Goal: Use online tool/utility: Use online tool/utility

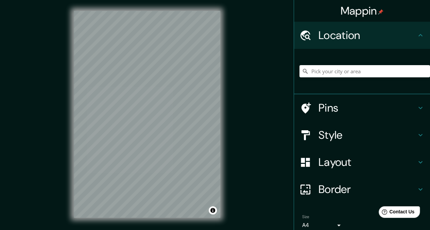
click at [348, 95] on div "Pins" at bounding box center [362, 108] width 136 height 27
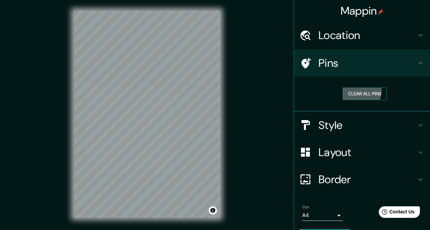
click at [354, 88] on button "Clear all pins" at bounding box center [365, 94] width 44 height 13
click at [343, 119] on h4 "Style" at bounding box center [368, 126] width 98 height 14
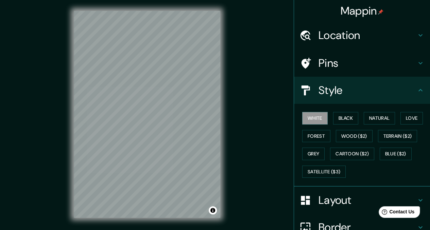
click at [342, 109] on div "White Black Natural Love Forest Wood ($2) Terrain ($2) Grey Cartoon ($2) Blue (…" at bounding box center [364, 144] width 131 height 71
click at [342, 112] on button "Black" at bounding box center [345, 118] width 25 height 13
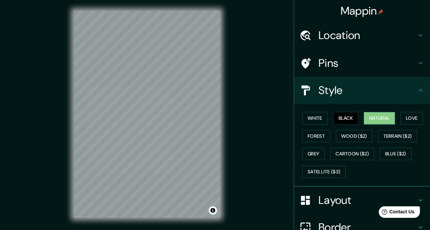
click at [364, 112] on button "Natural" at bounding box center [379, 118] width 31 height 13
click at [400, 112] on button "Love" at bounding box center [411, 118] width 22 height 13
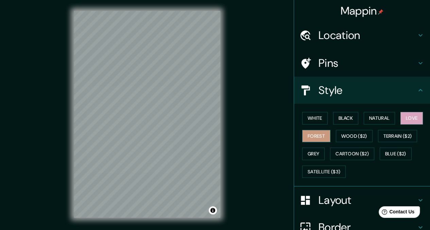
click at [302, 130] on button "Forest" at bounding box center [316, 136] width 28 height 13
click at [367, 112] on button "Natural" at bounding box center [379, 118] width 31 height 13
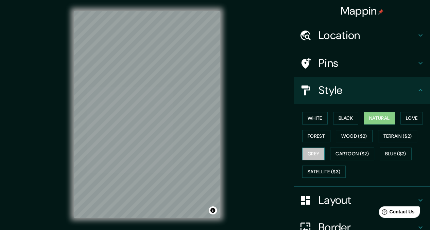
click at [302, 148] on button "Grey" at bounding box center [313, 154] width 22 height 13
click at [372, 112] on button "Natural" at bounding box center [379, 118] width 31 height 13
click at [220, 134] on div "© Mapbox © OpenStreetMap Improve this map" at bounding box center [147, 114] width 168 height 229
click at [342, 194] on h4 "Layout" at bounding box center [368, 201] width 98 height 14
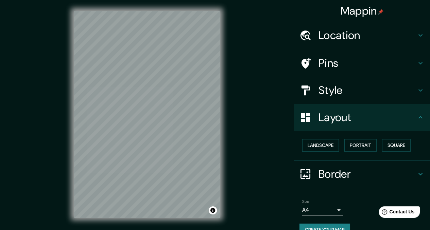
click at [332, 175] on body "Mappin Location Pins Style Layout Landscape Portrait Square Border Choose a bor…" at bounding box center [215, 115] width 430 height 230
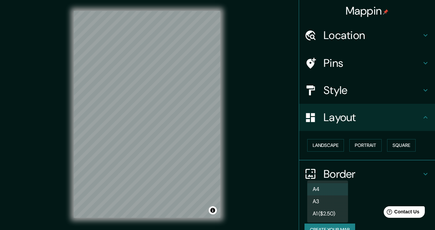
click at [368, 155] on div at bounding box center [217, 115] width 435 height 230
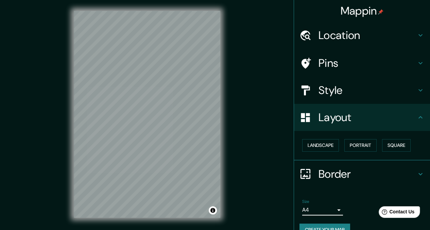
click at [324, 224] on button "Create your map" at bounding box center [324, 230] width 51 height 13
